Goal: Check status: Check status

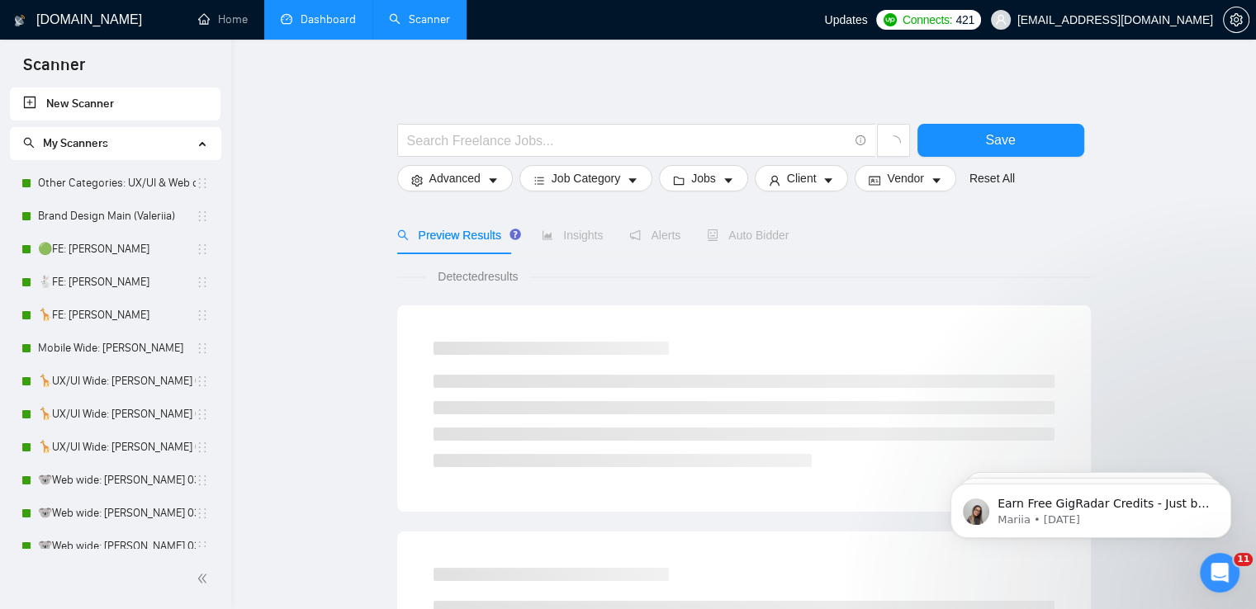
click at [338, 26] on link "Dashboard" at bounding box center [318, 19] width 75 height 14
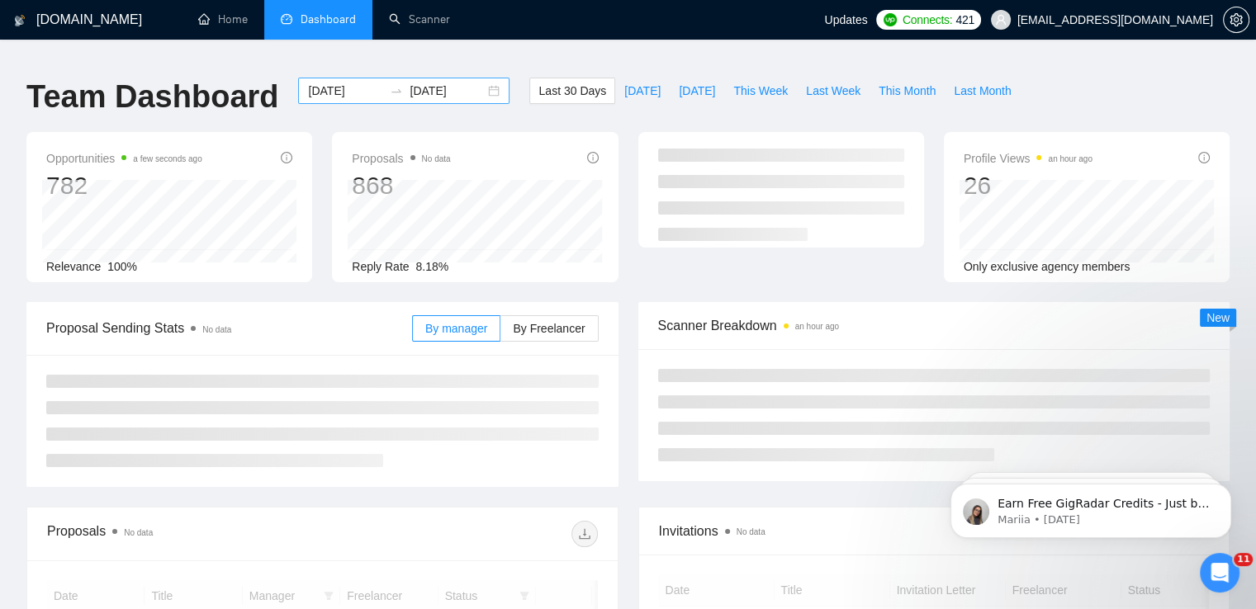
click at [480, 83] on div "[DATE] [DATE]" at bounding box center [403, 91] width 211 height 26
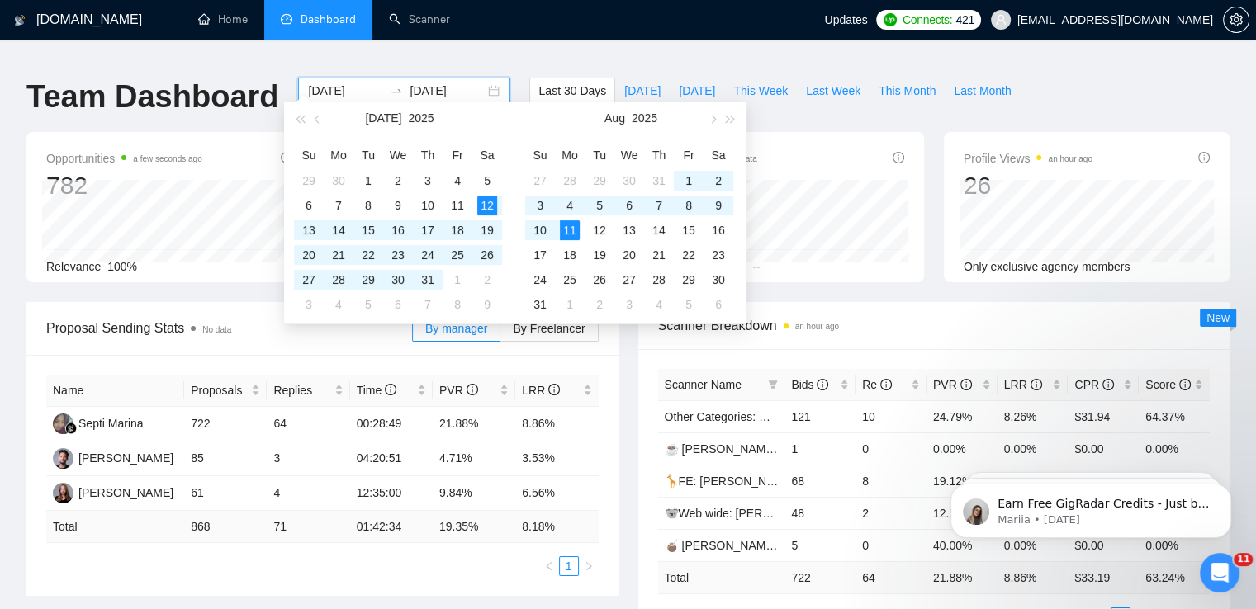
click at [483, 78] on div "[DATE] [DATE]" at bounding box center [403, 91] width 211 height 26
type input "[DATE]"
click at [683, 206] on div "8" at bounding box center [689, 206] width 20 height 20
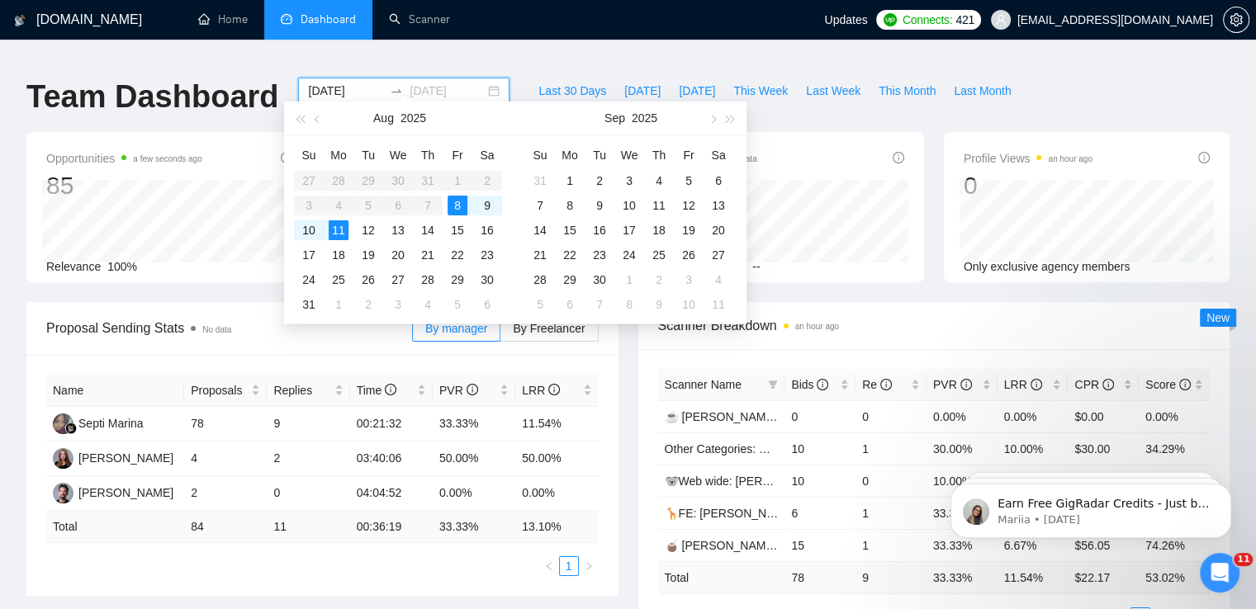
type input "[DATE]"
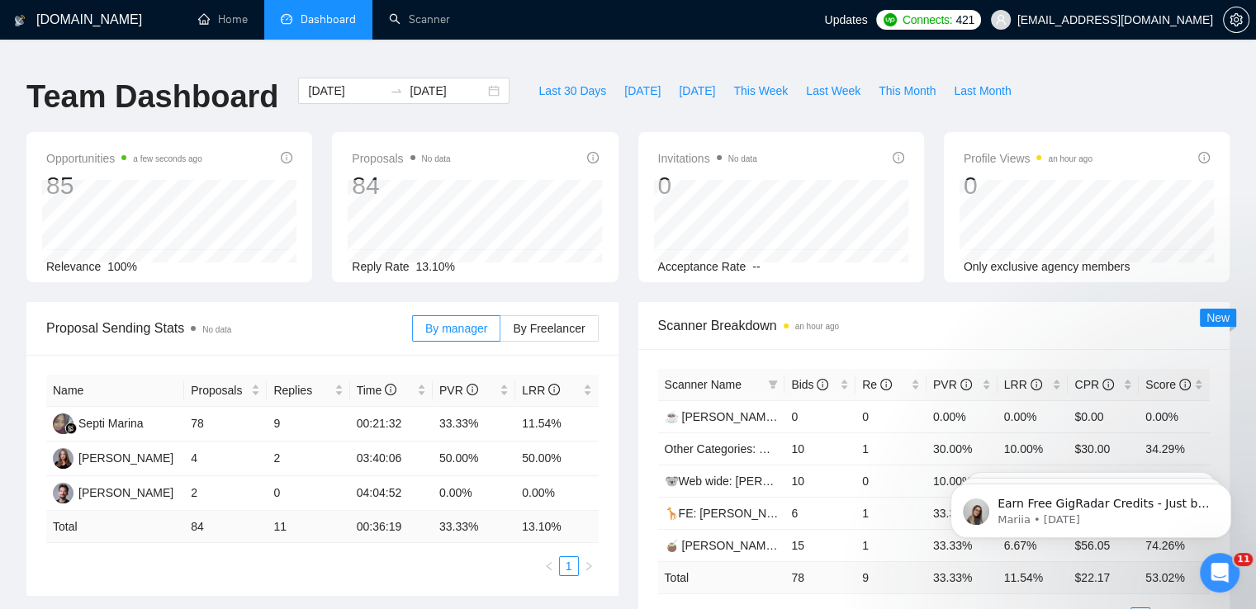
click at [786, 103] on div "Last 30 Days [DATE] [DATE] This Week Last Week This Month Last Month" at bounding box center [774, 105] width 510 height 54
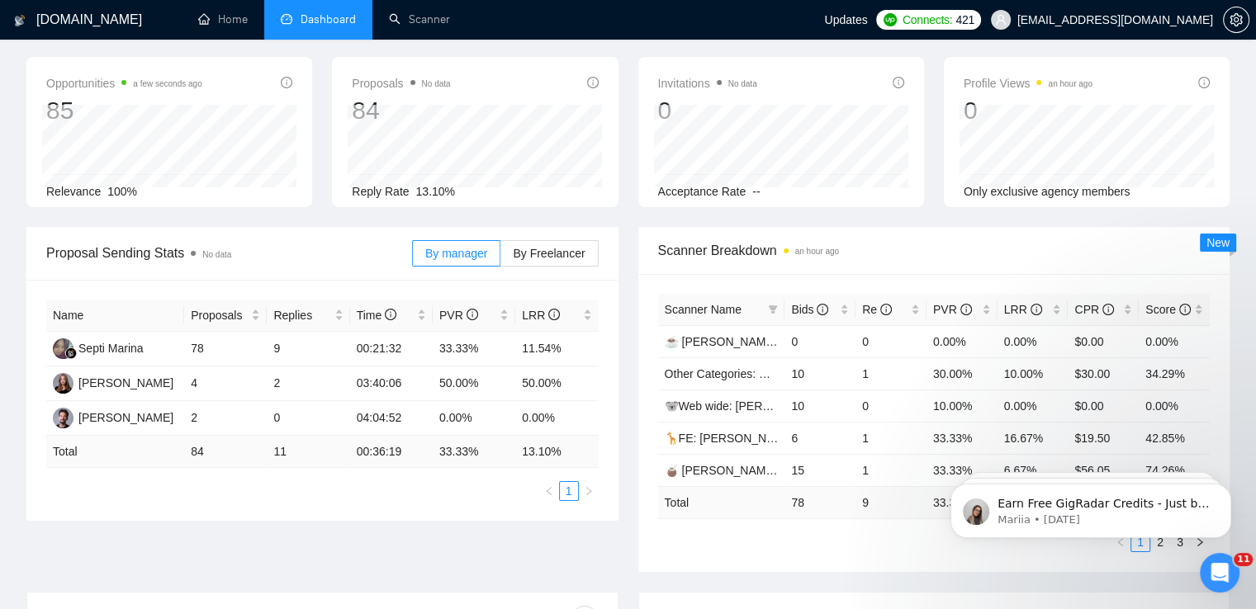
scroll to position [165, 0]
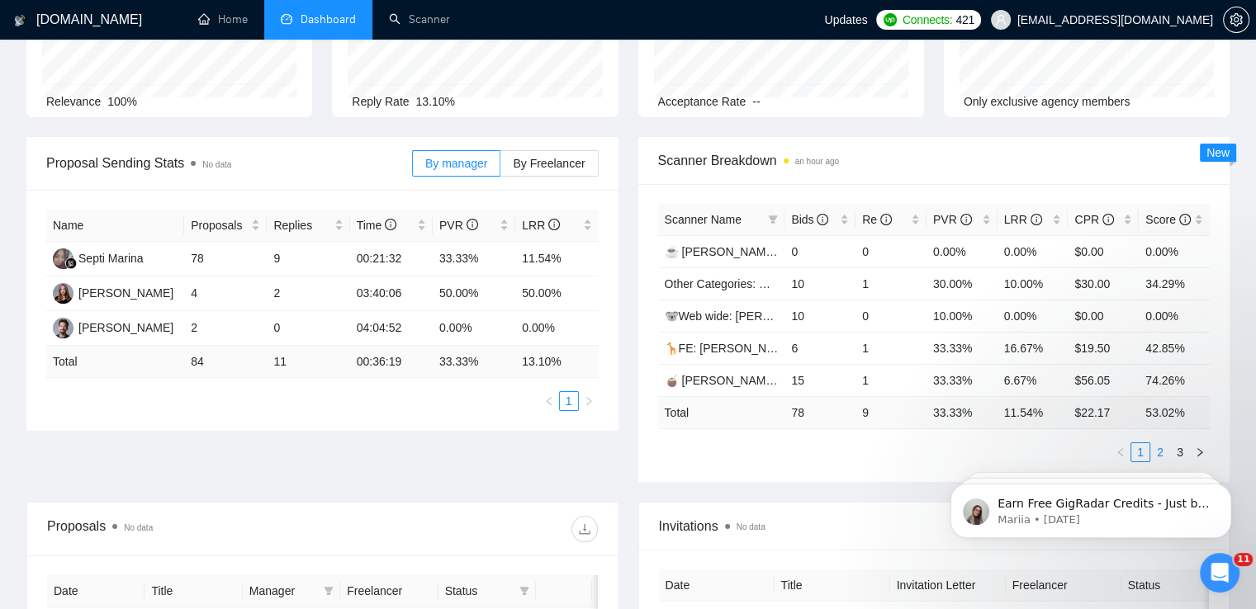
click at [1162, 443] on link "2" at bounding box center [1160, 452] width 18 height 18
click at [1177, 443] on link "3" at bounding box center [1180, 452] width 18 height 18
click at [1138, 443] on link "1" at bounding box center [1140, 452] width 18 height 18
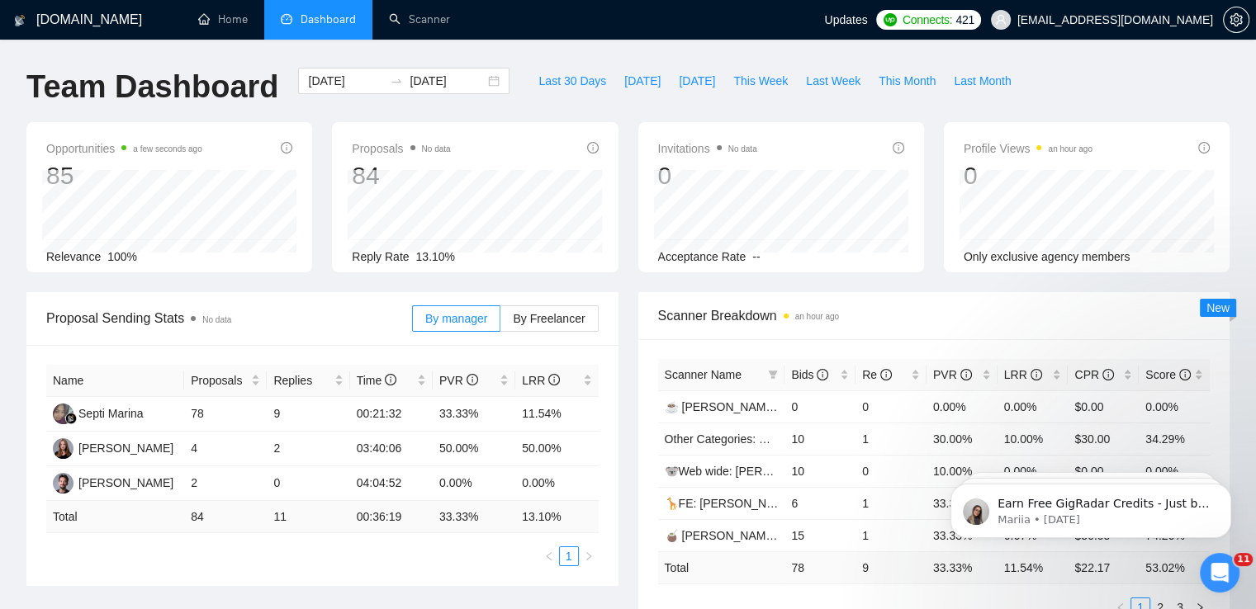
scroll to position [0, 0]
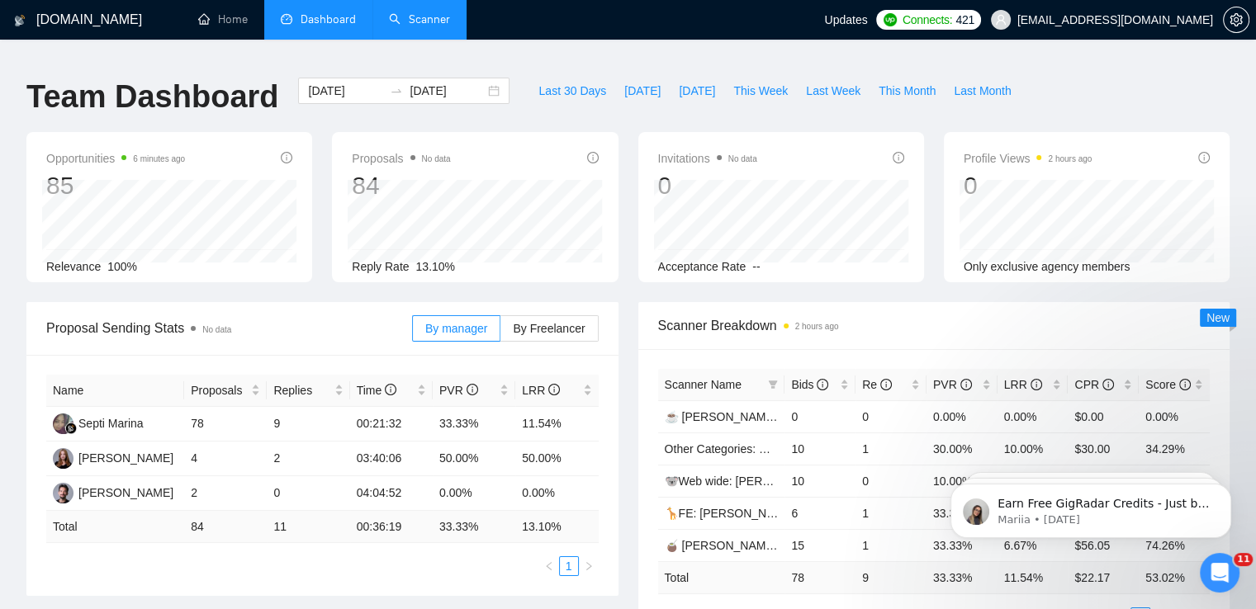
click at [416, 17] on link "Scanner" at bounding box center [419, 19] width 61 height 14
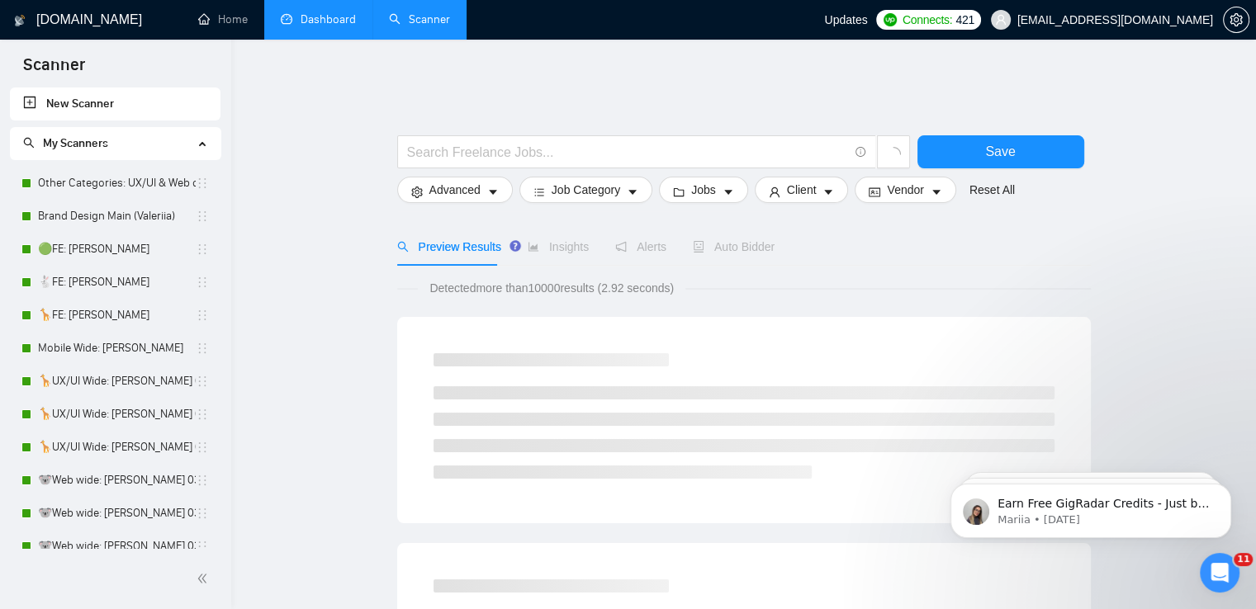
click at [335, 12] on link "Dashboard" at bounding box center [318, 19] width 75 height 14
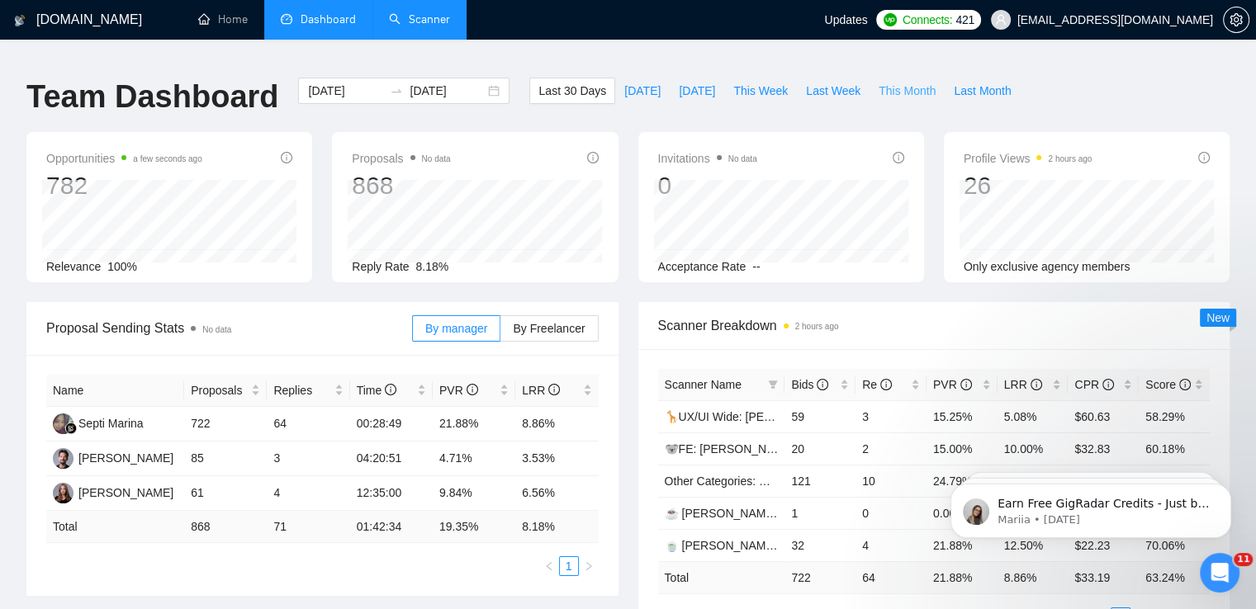
click at [888, 87] on span "This Month" at bounding box center [906, 91] width 57 height 18
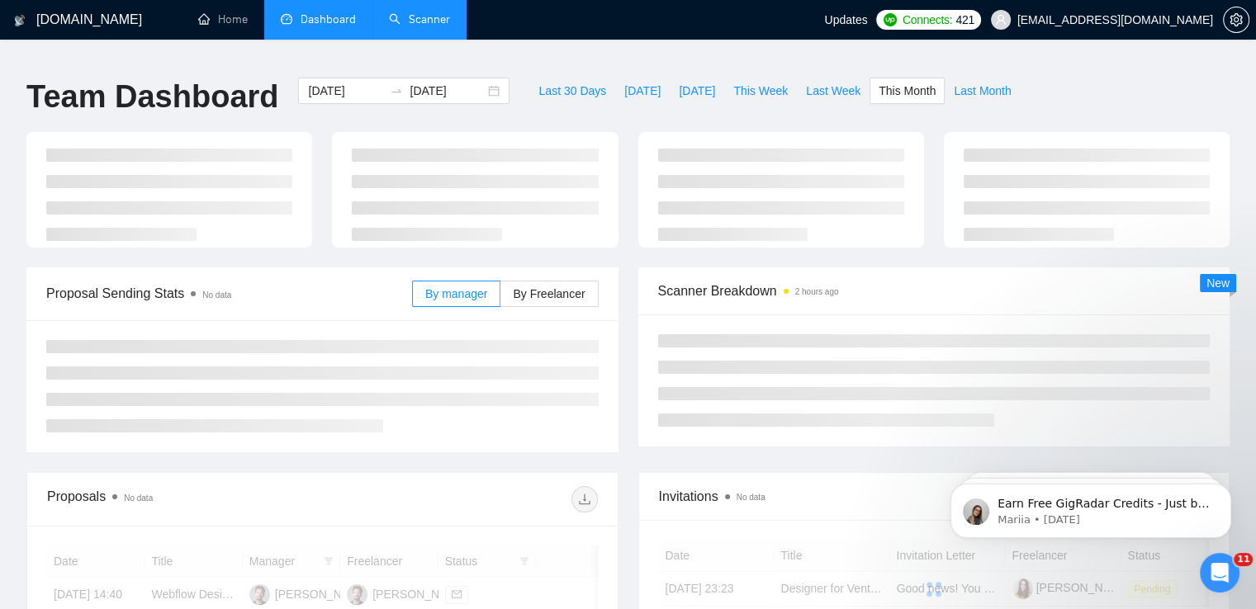
type input "[DATE]"
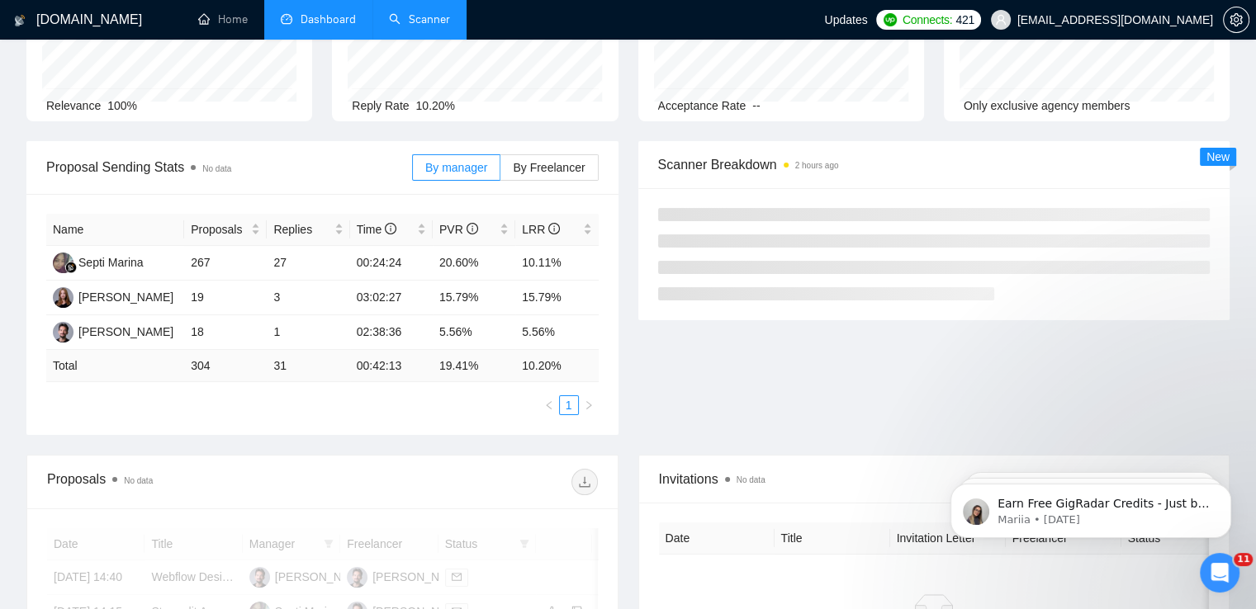
scroll to position [165, 0]
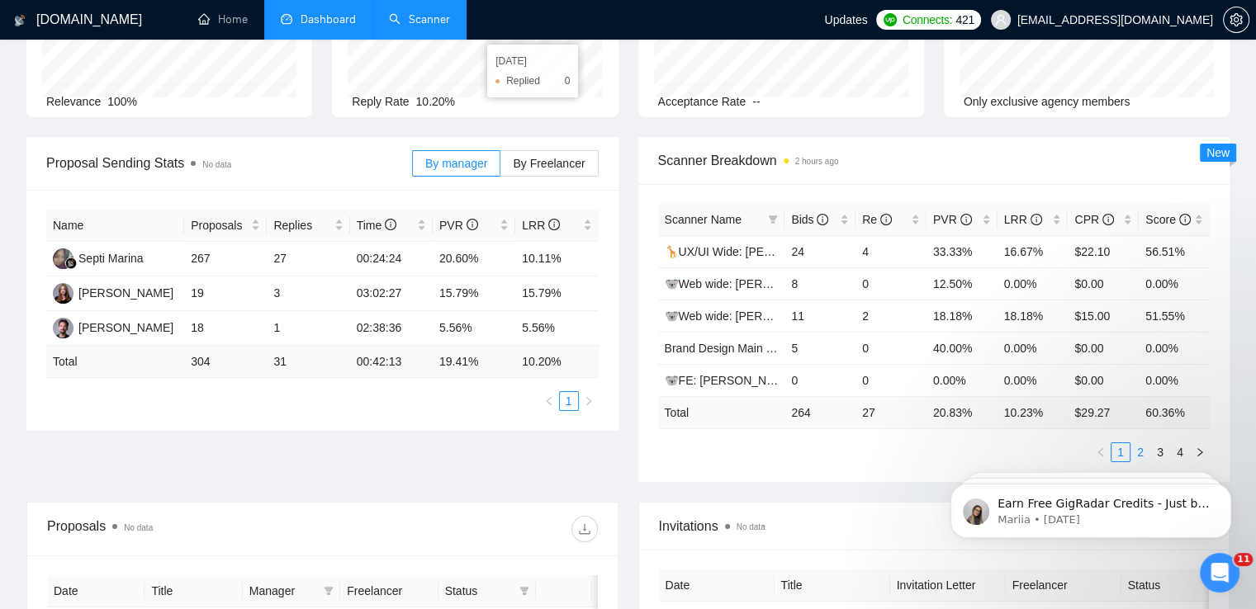
click at [1143, 443] on link "2" at bounding box center [1140, 452] width 18 height 18
click at [1155, 443] on link "3" at bounding box center [1160, 452] width 18 height 18
click at [1173, 443] on link "4" at bounding box center [1180, 452] width 18 height 18
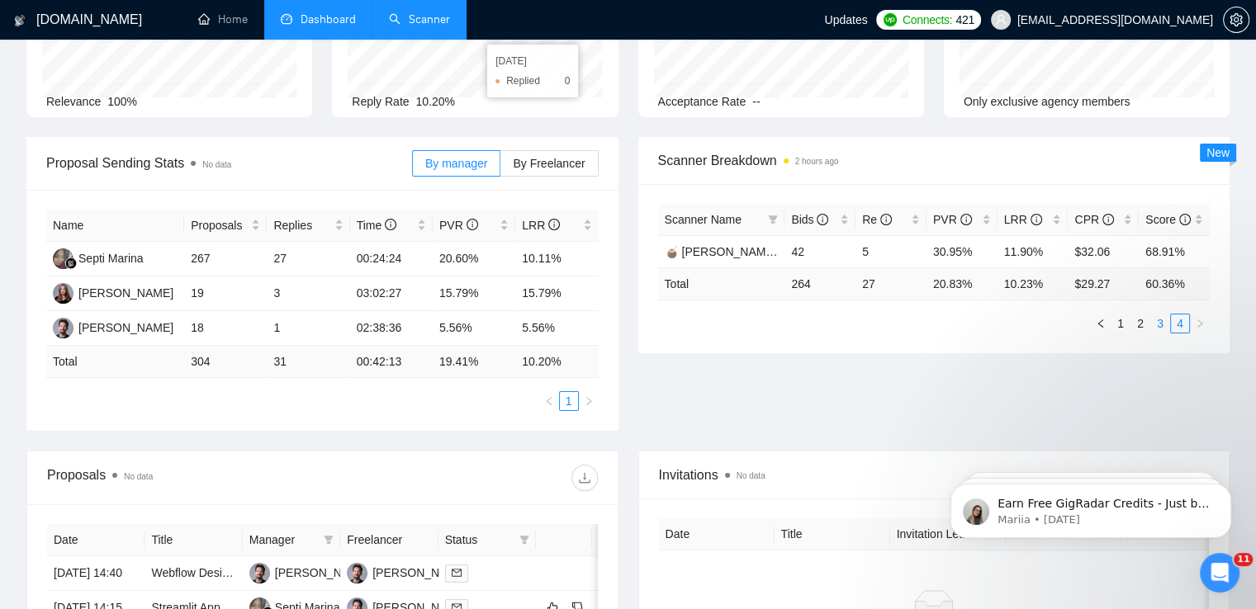
click at [1157, 315] on link "3" at bounding box center [1160, 324] width 18 height 18
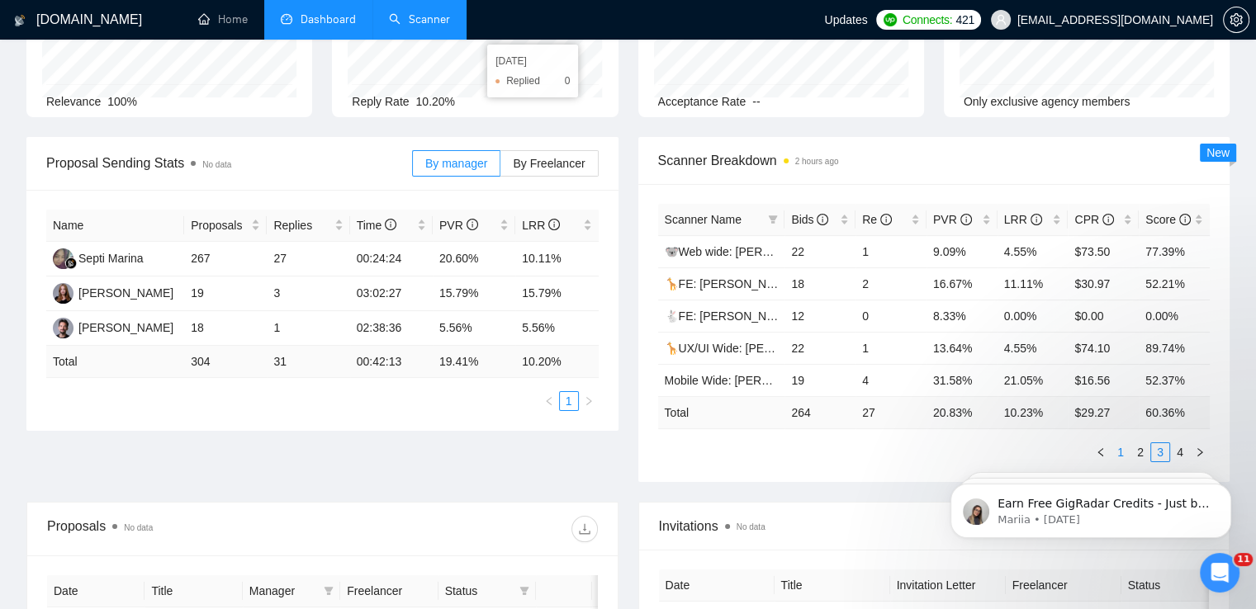
click at [1120, 443] on link "1" at bounding box center [1120, 452] width 18 height 18
drag, startPoint x: 459, startPoint y: 402, endPoint x: 380, endPoint y: 388, distance: 80.5
click at [380, 388] on div "Name Proposals Replies Time PVR LRR Septi Marina 267 27 00:24:24 20.60% 10.11% …" at bounding box center [322, 310] width 592 height 241
click at [426, 393] on ul "1" at bounding box center [322, 401] width 552 height 20
click at [476, 278] on td "15.79%" at bounding box center [474, 294] width 83 height 35
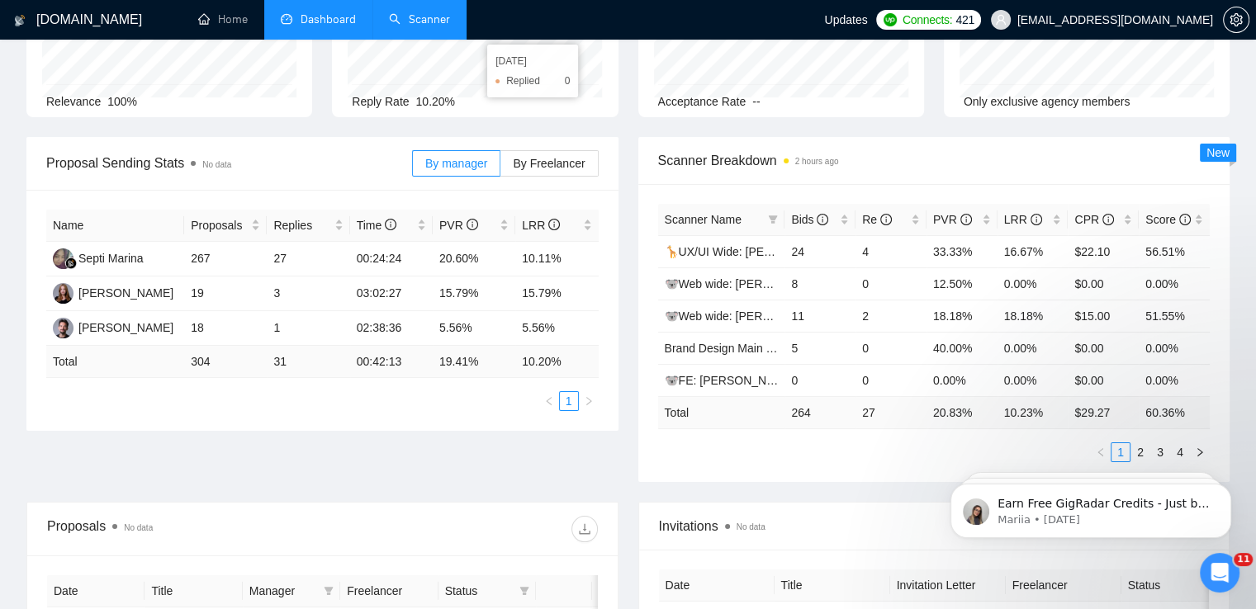
click at [621, 201] on div "Proposal Sending Stats No data By manager By Freelancer Name Proposals Replies …" at bounding box center [323, 284] width 612 height 294
click at [1139, 443] on link "2" at bounding box center [1140, 452] width 18 height 18
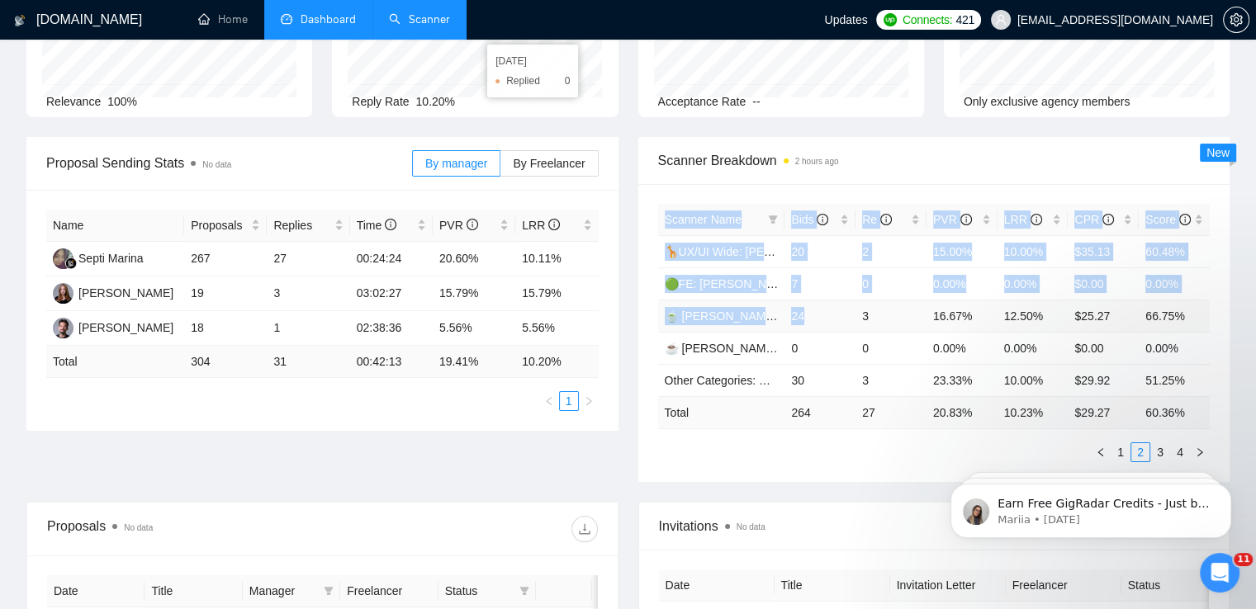
drag, startPoint x: 631, startPoint y: 302, endPoint x: 841, endPoint y: 301, distance: 210.5
click at [841, 301] on div "Scanner Breakdown 2 hours ago Scanner Name Bids Re PVR LRR CPR Score 🦒UX/UI Wid…" at bounding box center [934, 309] width 612 height 345
click at [845, 301] on td "24" at bounding box center [819, 316] width 71 height 32
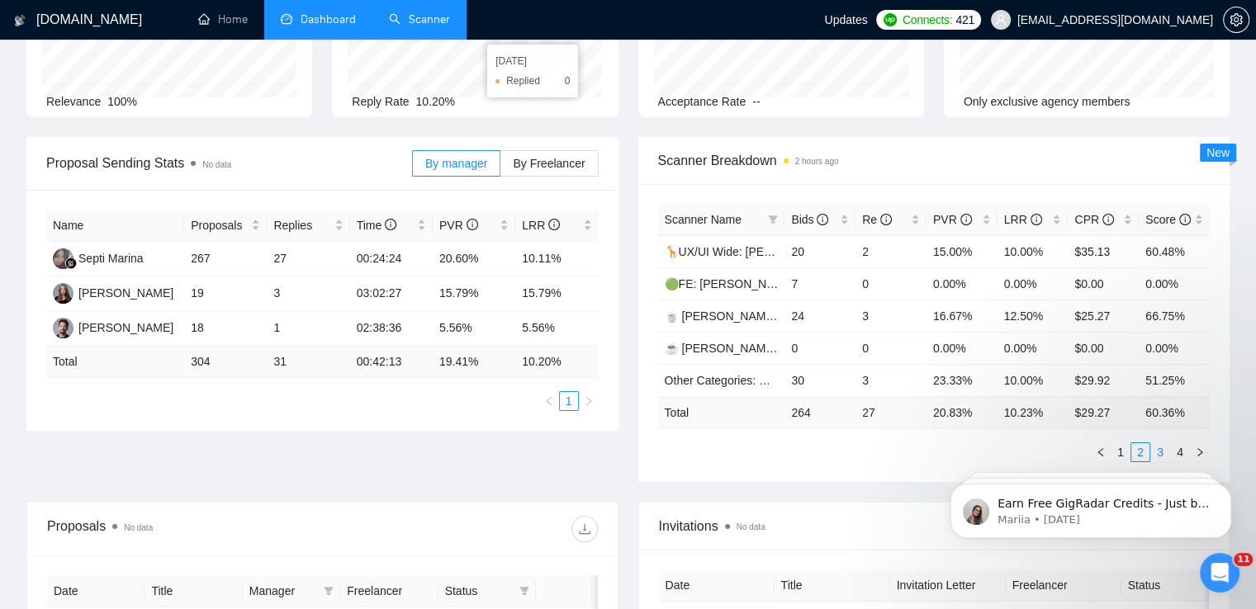
click at [1157, 443] on link "3" at bounding box center [1160, 452] width 18 height 18
click at [1179, 443] on link "4" at bounding box center [1180, 452] width 18 height 18
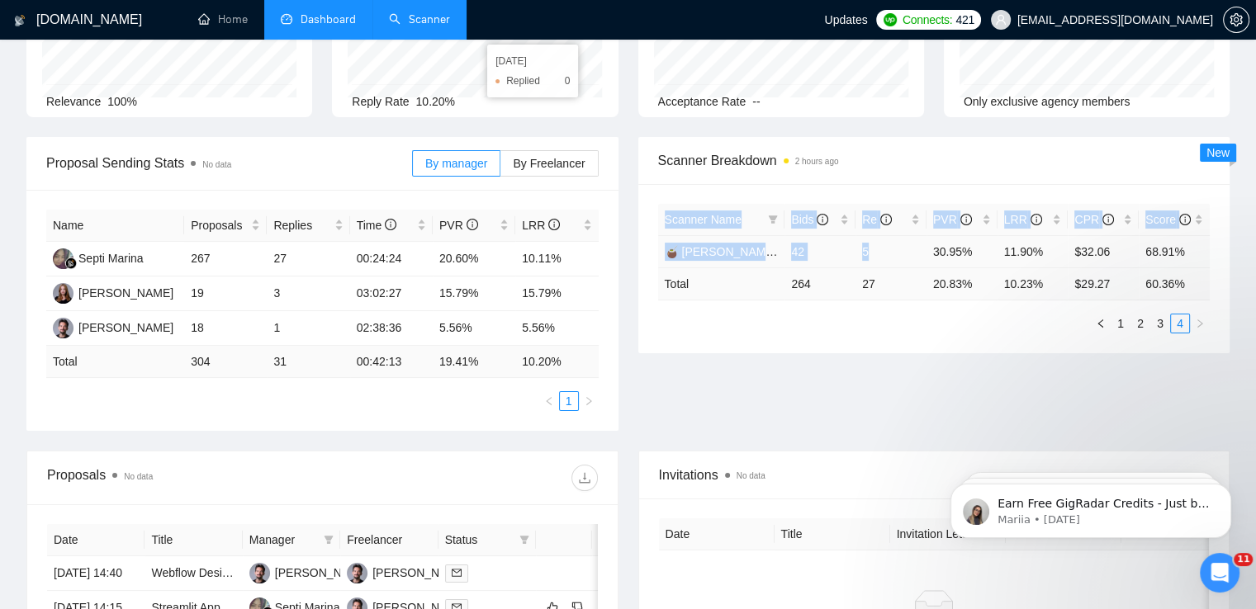
drag, startPoint x: 660, startPoint y: 232, endPoint x: 896, endPoint y: 230, distance: 235.3
click at [896, 230] on div "Scanner Name Bids Re PVR LRR CPR Score 🧉 [PERSON_NAME] | UX/UI Wide: 31/07 - Bi…" at bounding box center [934, 268] width 592 height 169
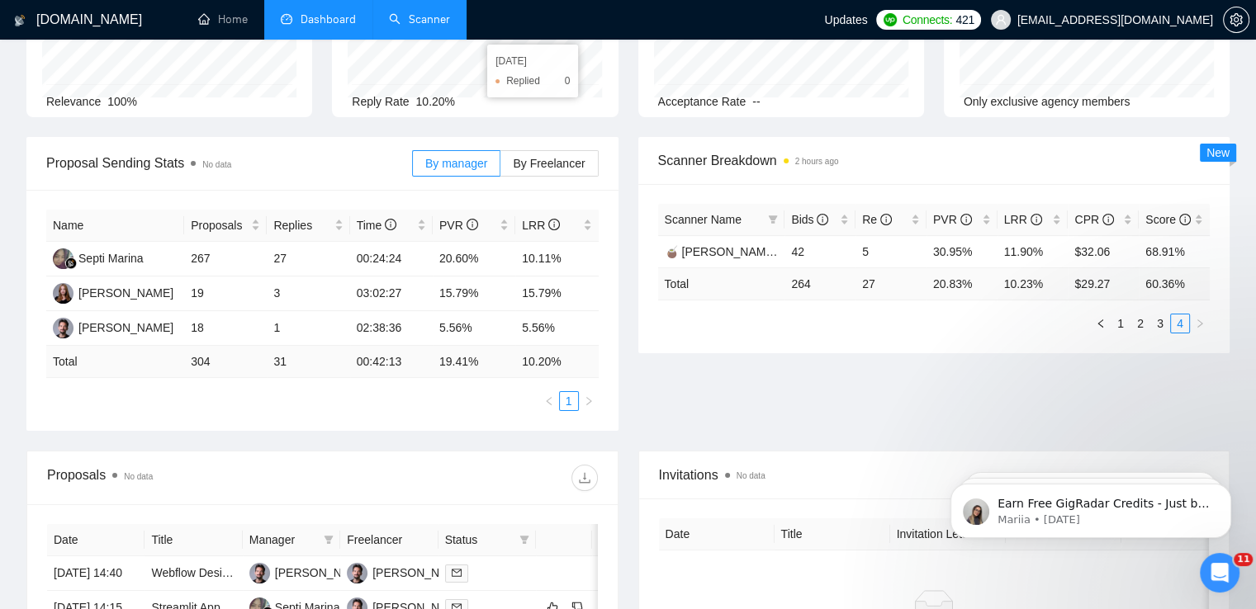
click at [963, 318] on ul "1 2 3 4" at bounding box center [934, 324] width 552 height 20
click at [913, 393] on div "Proposal Sending Stats No data By manager By Freelancer Name Proposals Replies …" at bounding box center [628, 294] width 1223 height 314
click at [962, 362] on div "Proposal Sending Stats No data By manager By Freelancer Name Proposals Replies …" at bounding box center [628, 294] width 1223 height 314
